Goal: Information Seeking & Learning: Learn about a topic

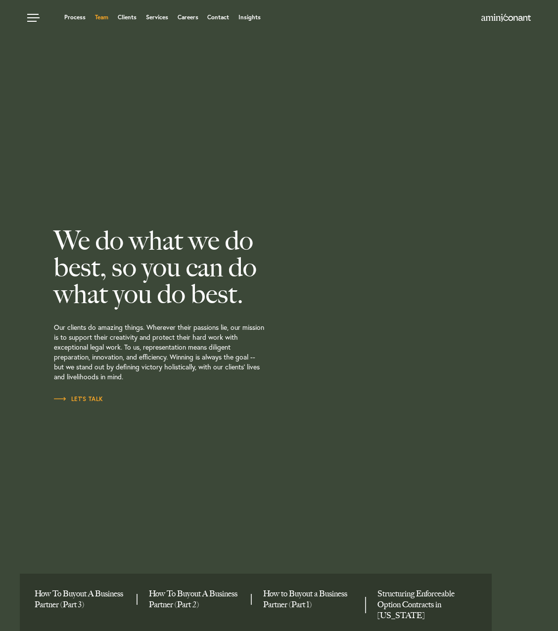
click at [101, 18] on link "Team" at bounding box center [101, 17] width 13 height 6
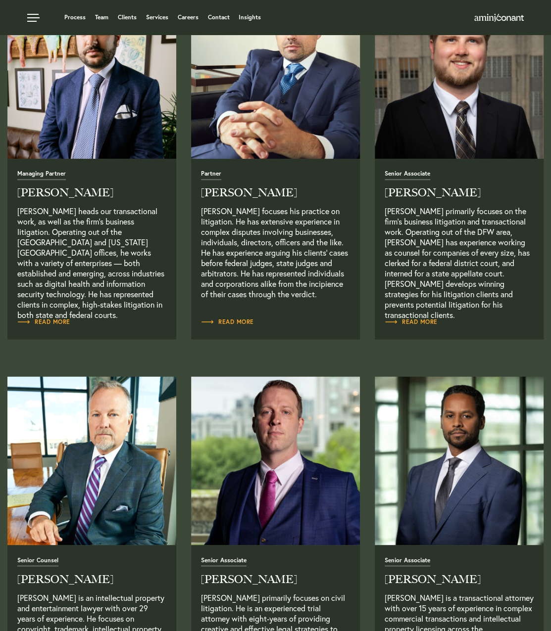
scroll to position [396, 0]
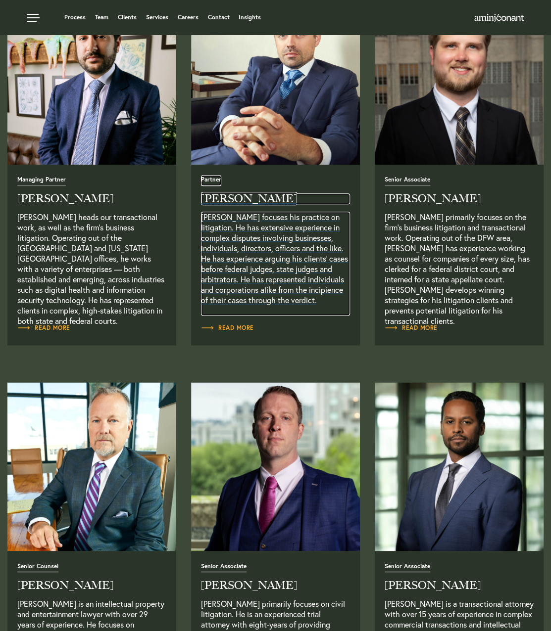
click at [218, 193] on h2 "Alex Conant" at bounding box center [275, 198] width 149 height 11
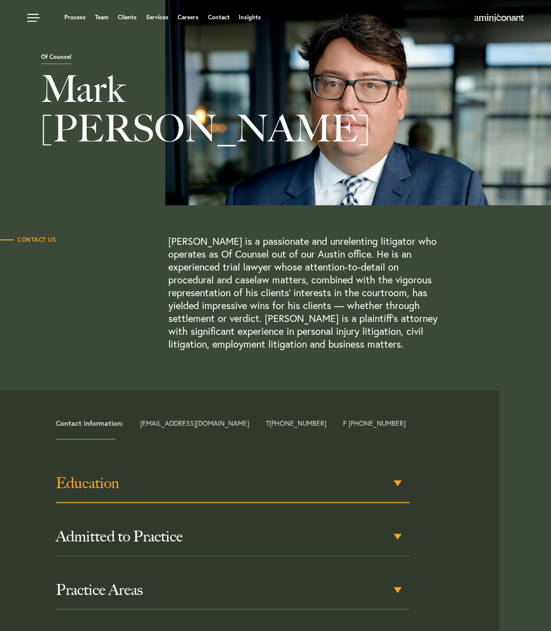
click at [187, 479] on h3 "Education" at bounding box center [233, 483] width 354 height 18
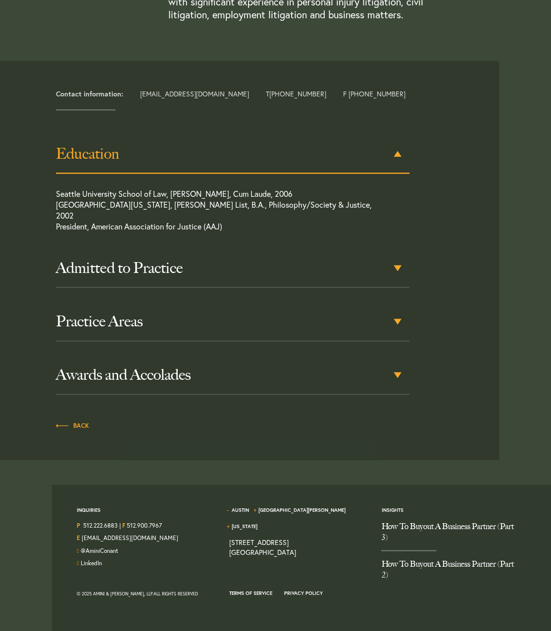
scroll to position [330, 0]
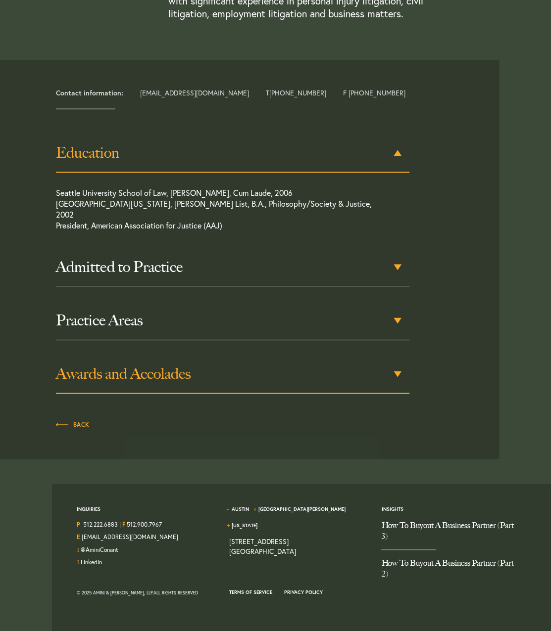
click at [297, 370] on h3 "Awards and Accolades" at bounding box center [233, 374] width 354 height 18
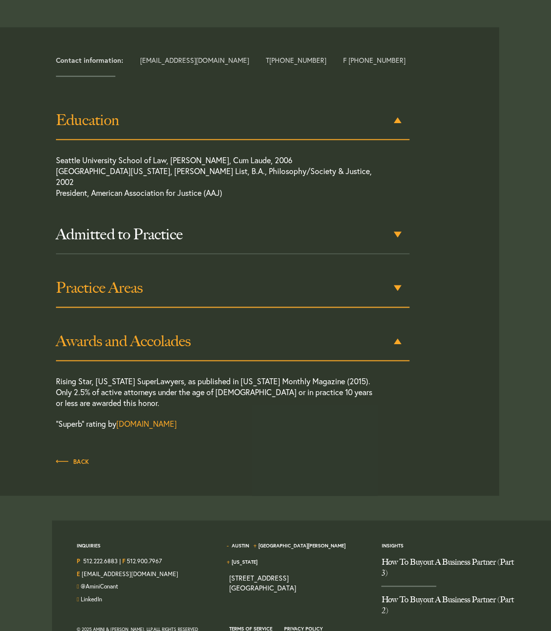
scroll to position [400, 0]
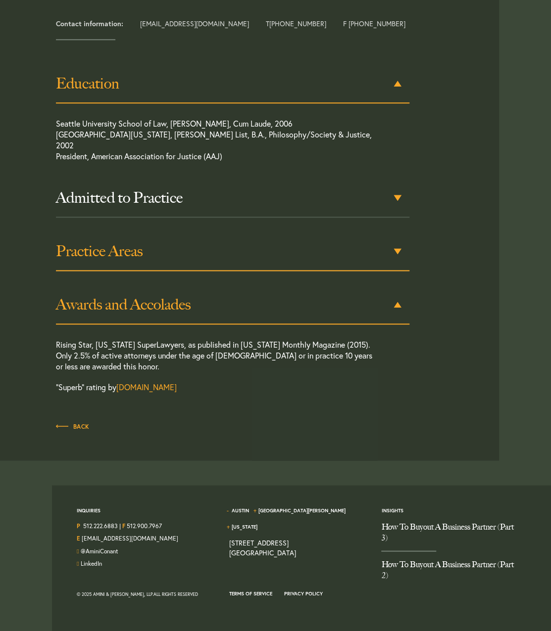
click at [307, 256] on div "Practice Areas" at bounding box center [233, 251] width 354 height 39
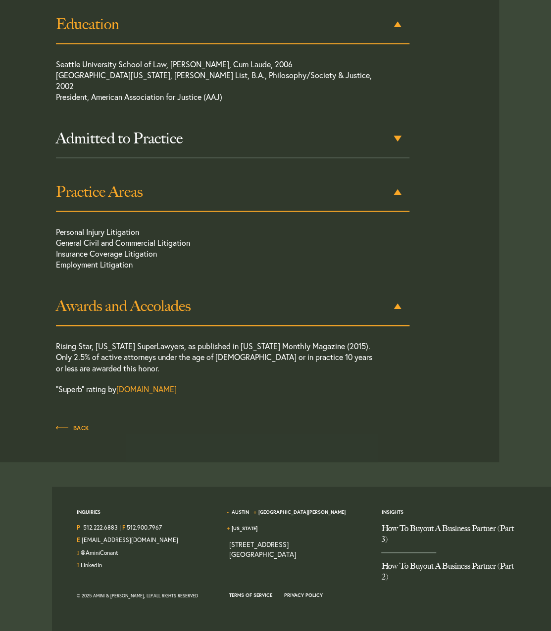
scroll to position [461, 0]
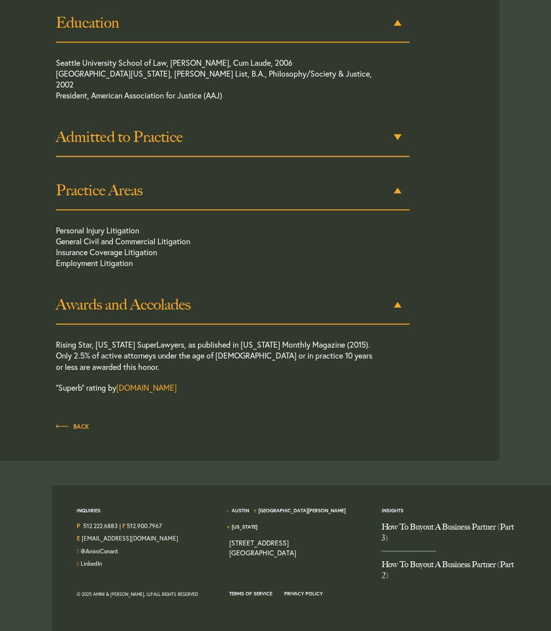
click at [208, 128] on h3 "Admitted to Practice" at bounding box center [233, 137] width 354 height 18
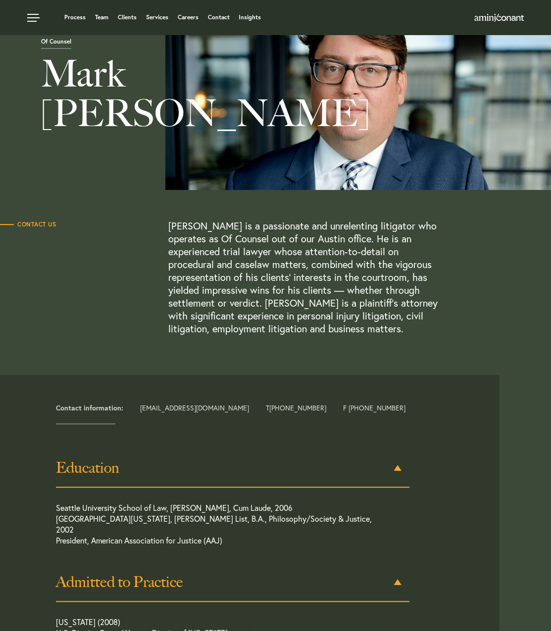
scroll to position [0, 0]
